Goal: Ask a question

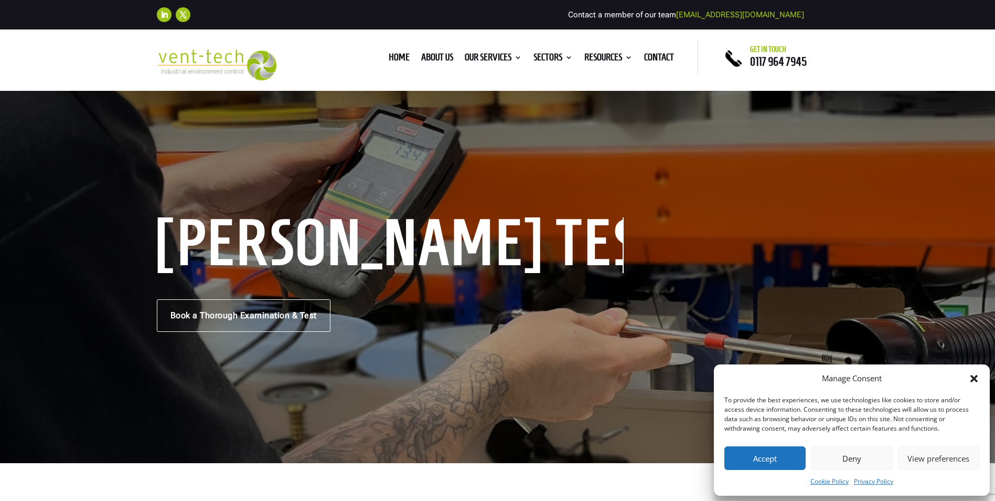
click at [972, 377] on icon "Close dialog" at bounding box center [974, 378] width 7 height 7
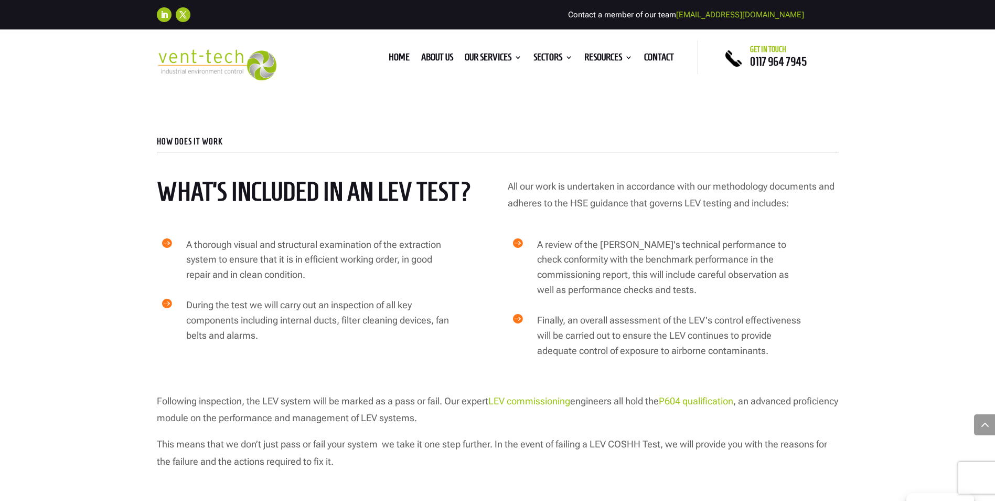
scroll to position [1731, 0]
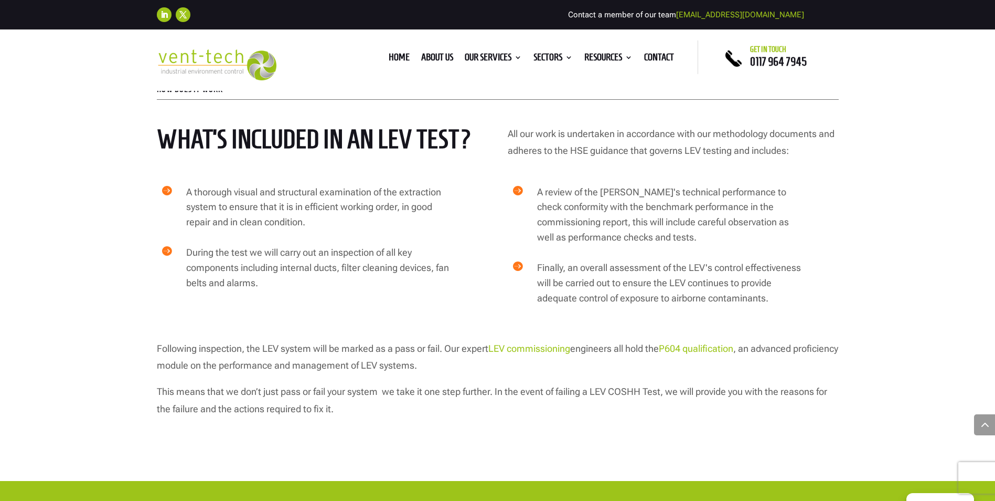
click at [716, 343] on link "P604 qualification" at bounding box center [696, 348] width 75 height 11
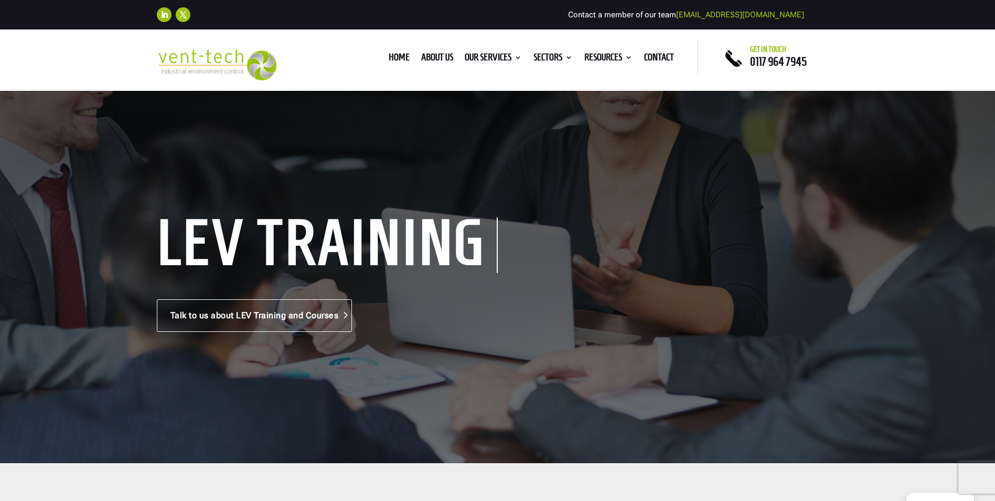
click at [278, 321] on link "Talk to us about LEV Training and Courses" at bounding box center [255, 315] width 196 height 33
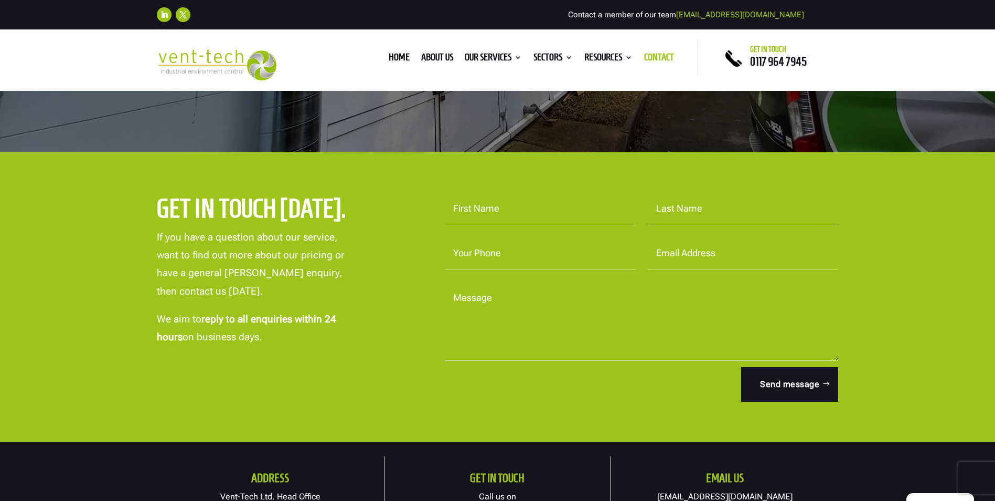
scroll to position [157, 0]
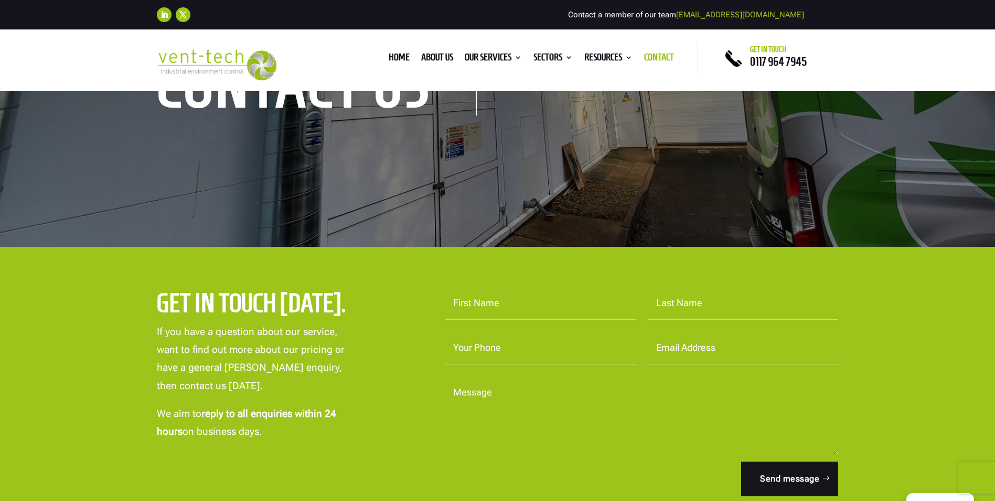
click at [532, 304] on input "First Name" at bounding box center [540, 303] width 191 height 33
type input "maurice"
type input "nicholson"
type input "07976954018"
type input "nicholson_maurice@yahoo.co.uk"
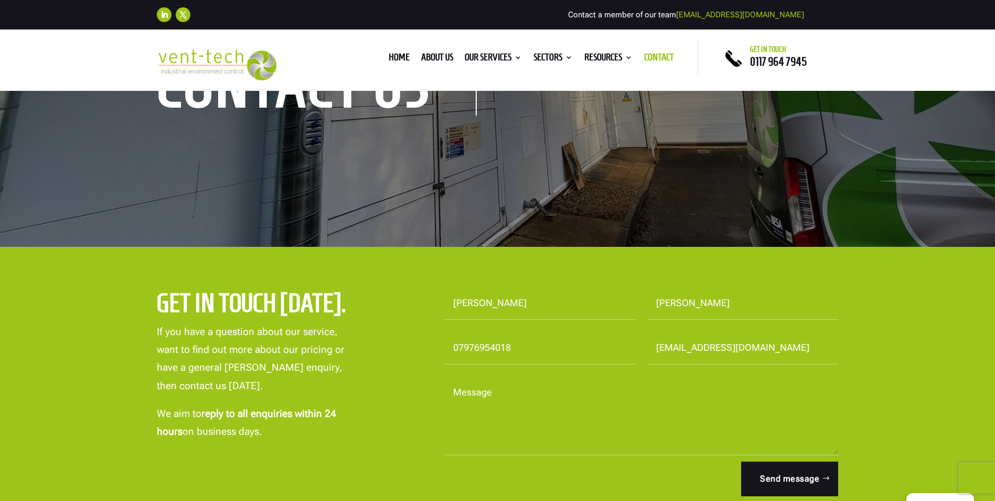
click at [491, 429] on textarea "Message" at bounding box center [642, 415] width 394 height 79
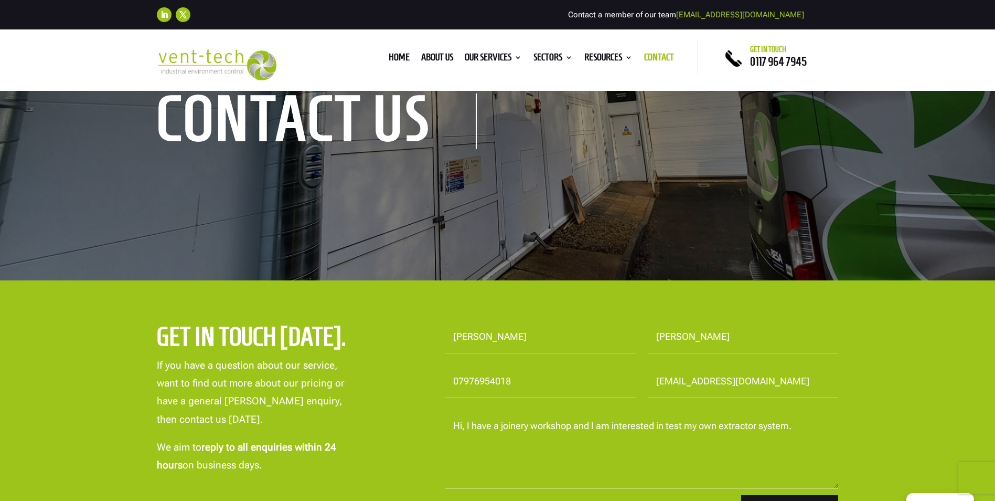
scroll to position [105, 0]
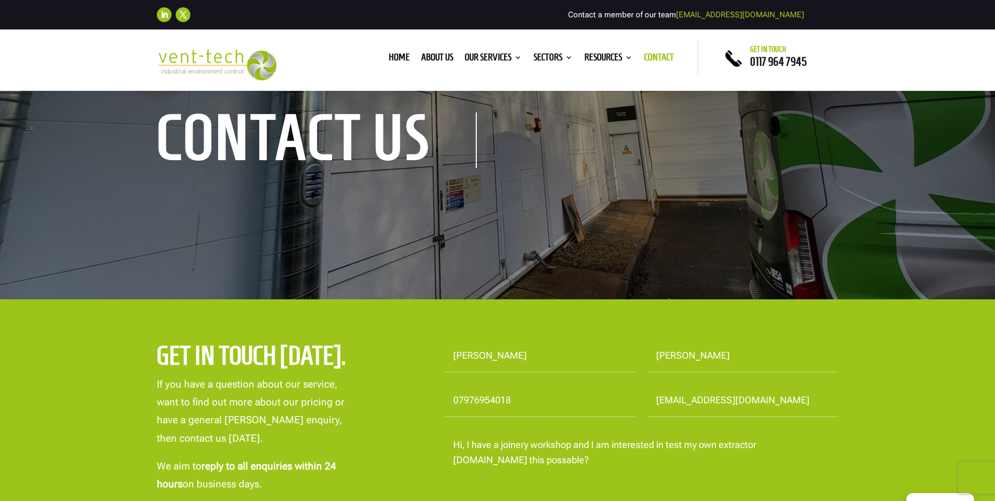
click at [478, 456] on textarea "Hi, I have a joinery workshop and I am interested in test my own extractor syst…" at bounding box center [642, 468] width 394 height 79
click at [531, 468] on textarea "Hi, I have a joinery workshop and I am interested in test my own extractor syst…" at bounding box center [642, 468] width 394 height 79
drag, startPoint x: 789, startPoint y: 445, endPoint x: 779, endPoint y: 465, distance: 22.5
click at [787, 449] on textarea "Hi, I have a joinery workshop and I am interested in test my own extractor syst…" at bounding box center [642, 468] width 394 height 79
click at [502, 461] on textarea "Hi, I have a joinery workshop and I am interested in test my own extractor syst…" at bounding box center [642, 468] width 394 height 79
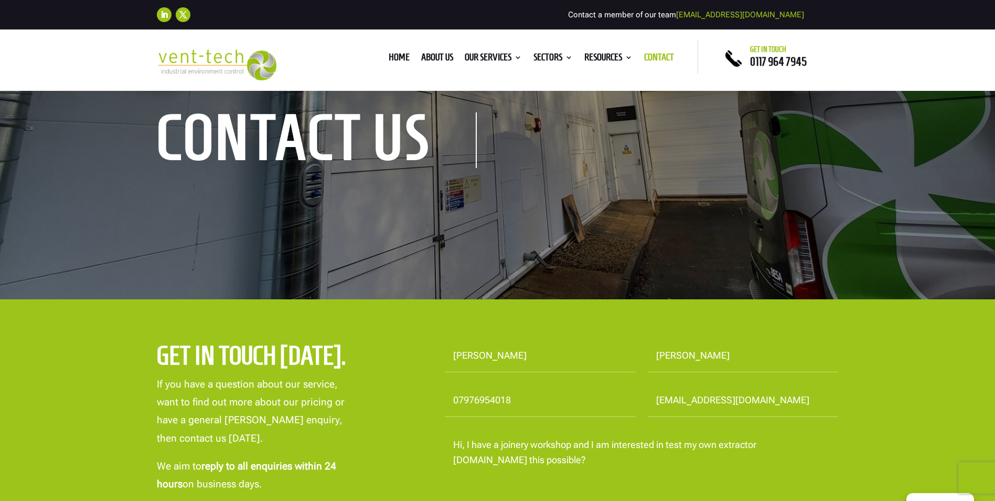
scroll to position [157, 0]
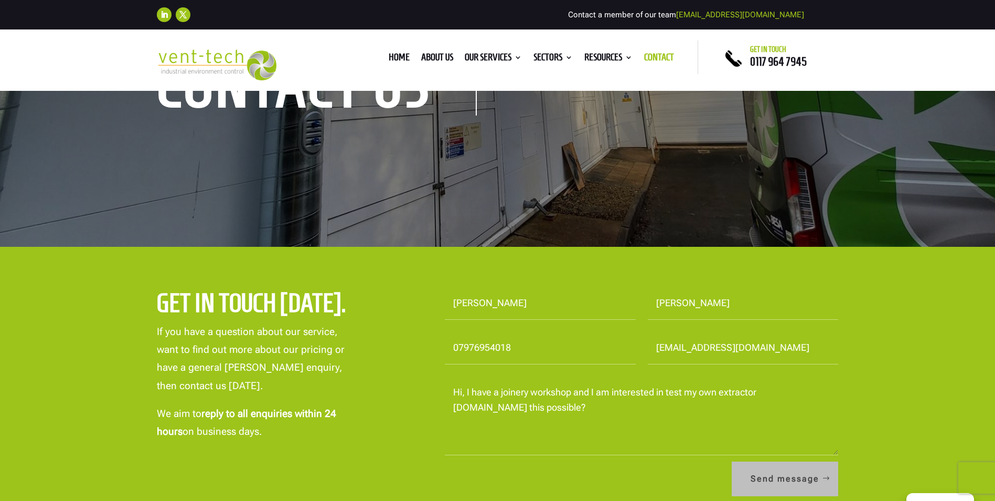
type textarea "Hi, I have a joinery workshop and I am interested in test my own extractor syst…"
click at [798, 478] on button "Send message" at bounding box center [785, 478] width 107 height 35
